Goal: Check status: Check status

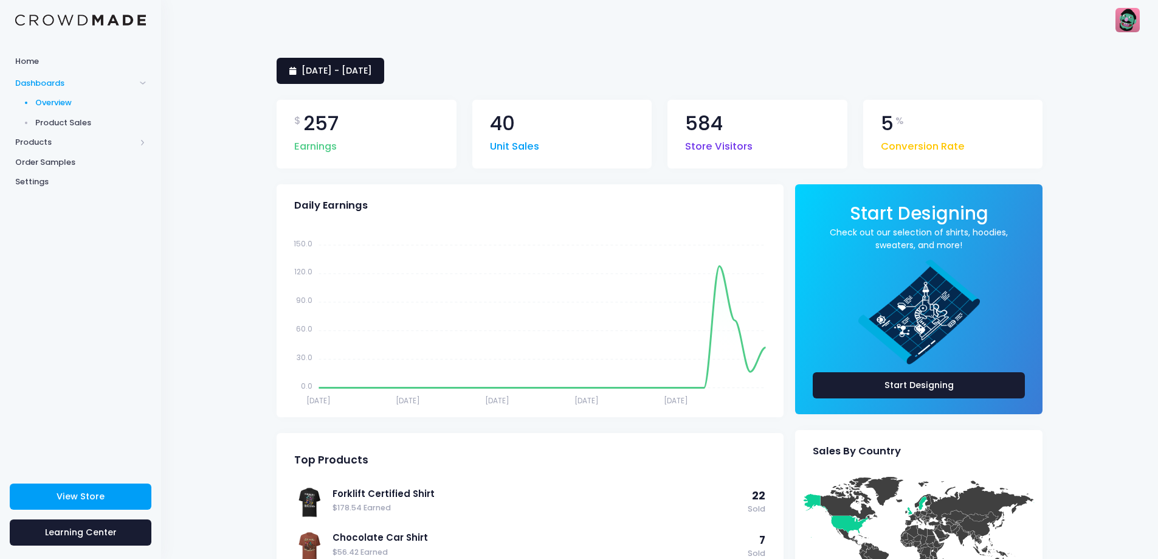
click at [346, 67] on span "[DATE] - [DATE]" at bounding box center [336, 70] width 71 height 12
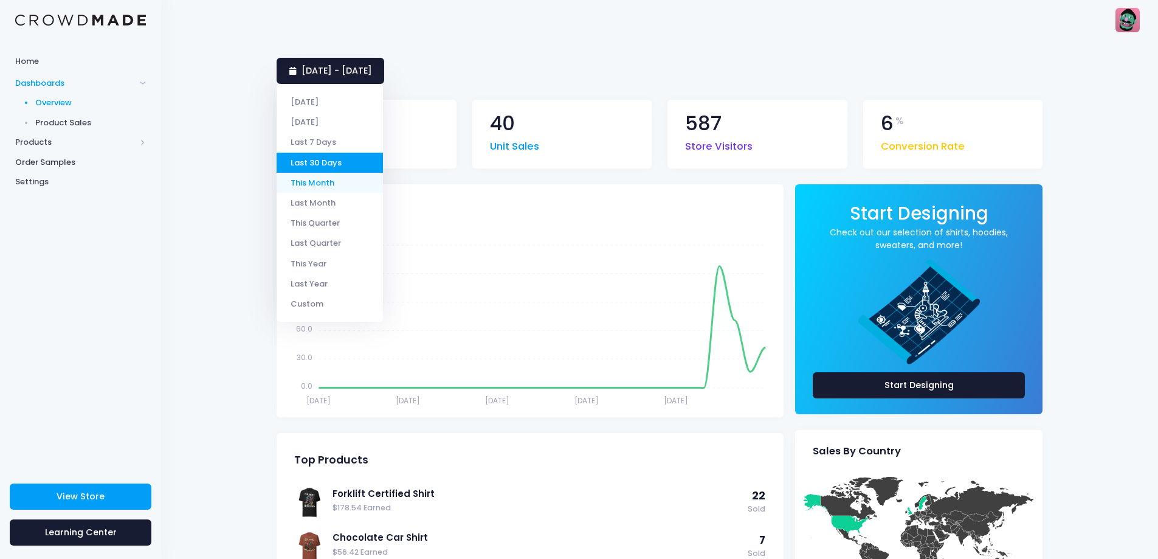
click at [339, 187] on li "This Month" at bounding box center [330, 183] width 106 height 20
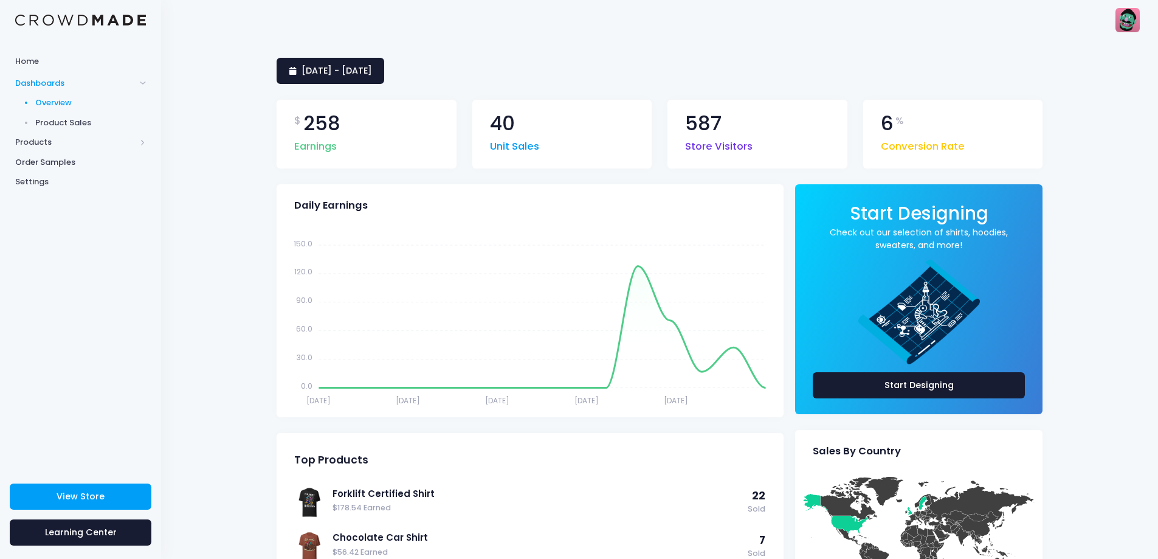
drag, startPoint x: 363, startPoint y: 122, endPoint x: 216, endPoint y: 139, distance: 148.6
click at [216, 139] on div "1 August 2025 - 15 August 2025 $ 258 Earnings 40 Unit Sales 587 Store Visitors …" at bounding box center [659, 541] width 997 height 1002
click at [327, 123] on span "258" at bounding box center [321, 124] width 37 height 20
click at [243, 211] on div "1 August 2025 - 15 August 2025 $ 258 Earnings 40 Unit Sales 587 Store Visitors …" at bounding box center [659, 541] width 997 height 1002
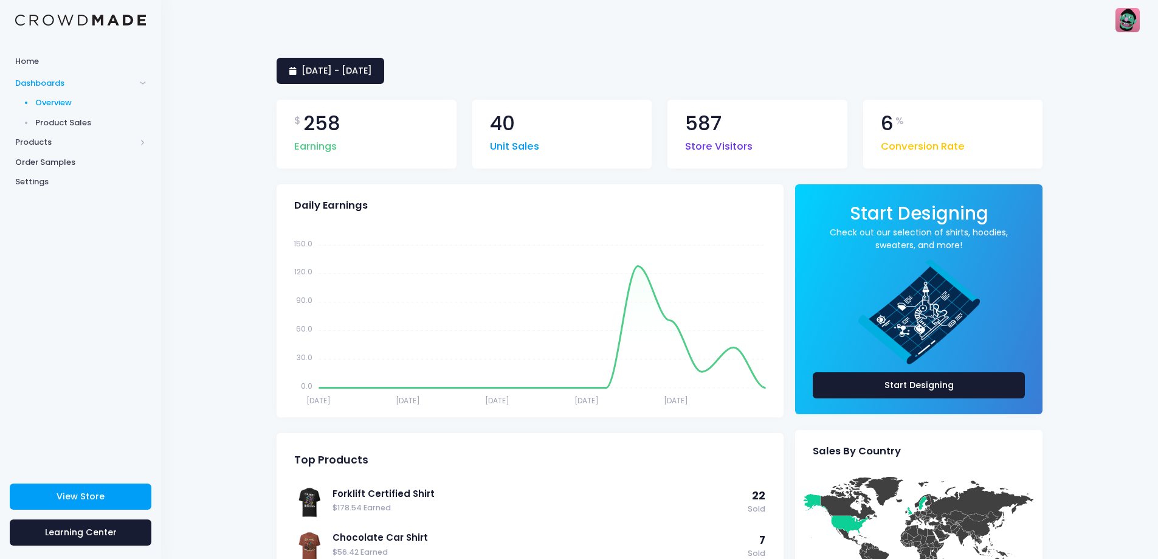
click at [130, 19] on img at bounding box center [80, 21] width 131 height 12
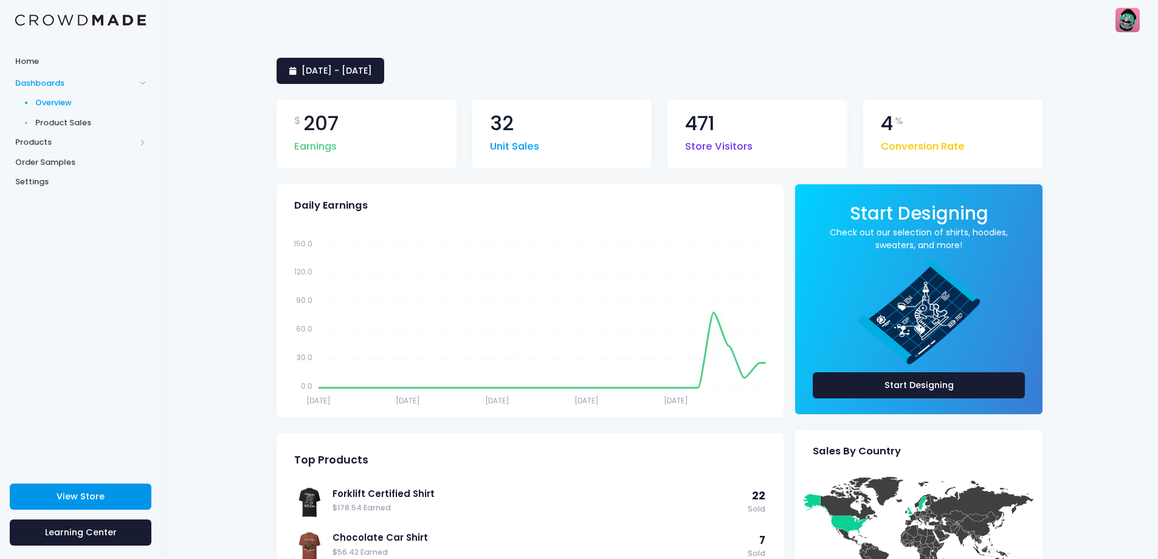
click at [108, 504] on link "View Store" at bounding box center [81, 496] width 142 height 26
drag, startPoint x: 905, startPoint y: 126, endPoint x: 877, endPoint y: 123, distance: 28.8
click at [877, 123] on div "6 % Conversion Rate" at bounding box center [953, 134] width 180 height 69
click at [794, 64] on div "[DATE] - [DATE]" at bounding box center [660, 71] width 766 height 26
